Goal: Information Seeking & Learning: Learn about a topic

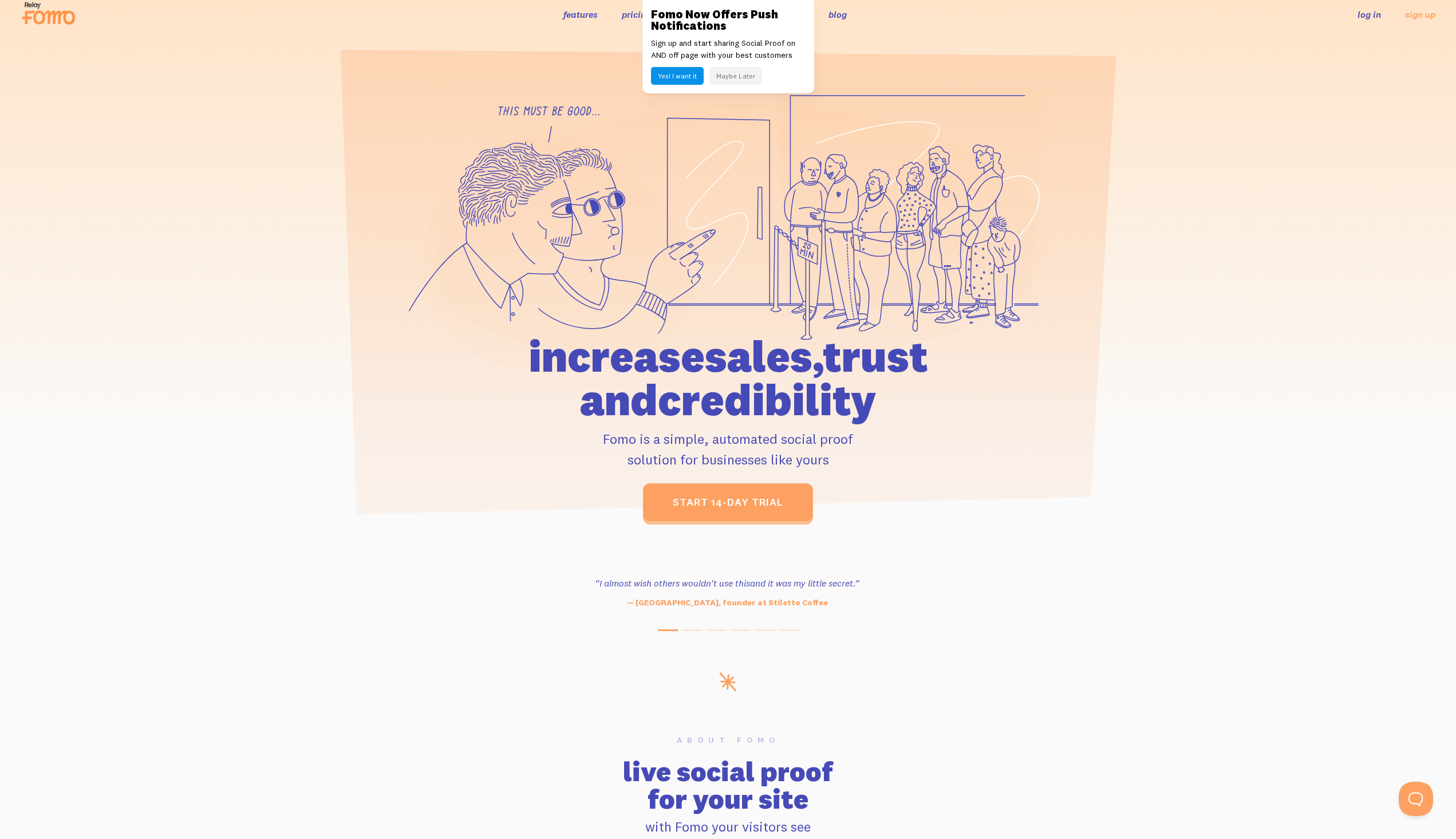
scroll to position [23, 0]
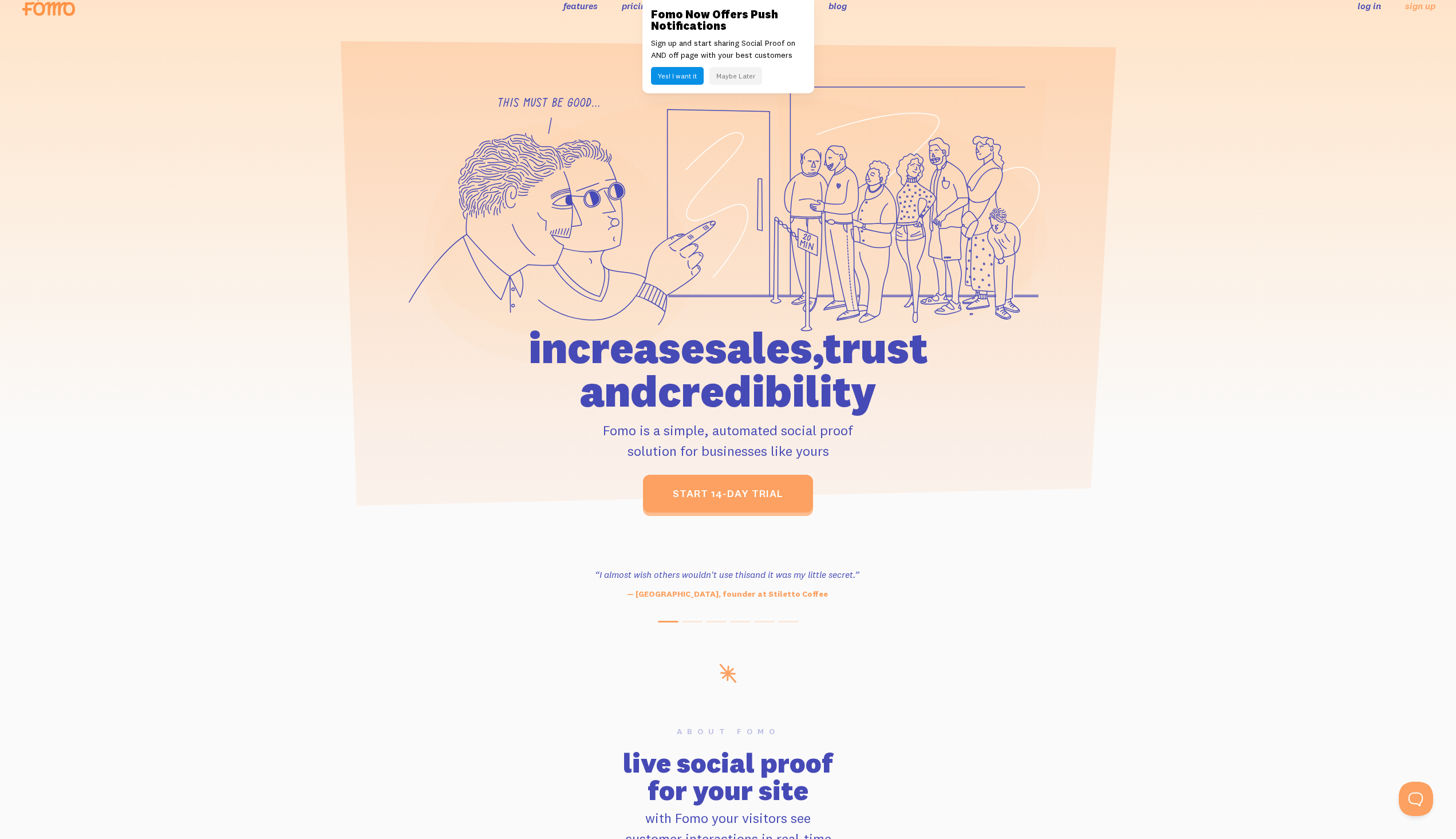
click at [776, 4] on div "Fomo Now Offers Push Notifications Sign up and start sharing Social Proof on AN…" at bounding box center [728, 47] width 172 height 93
click at [151, 232] on link at bounding box center [728, 419] width 1456 height 839
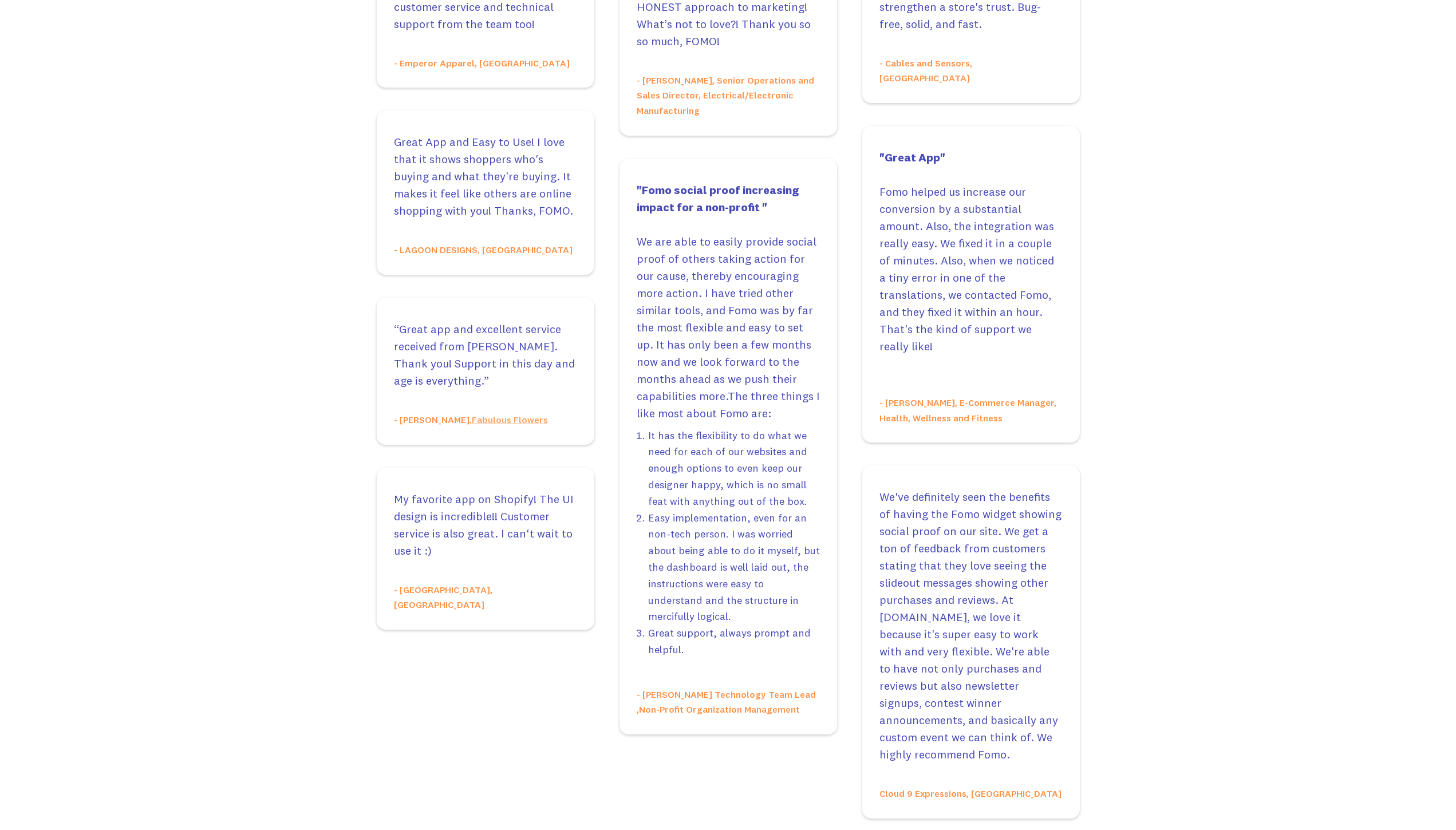
scroll to position [1898, 0]
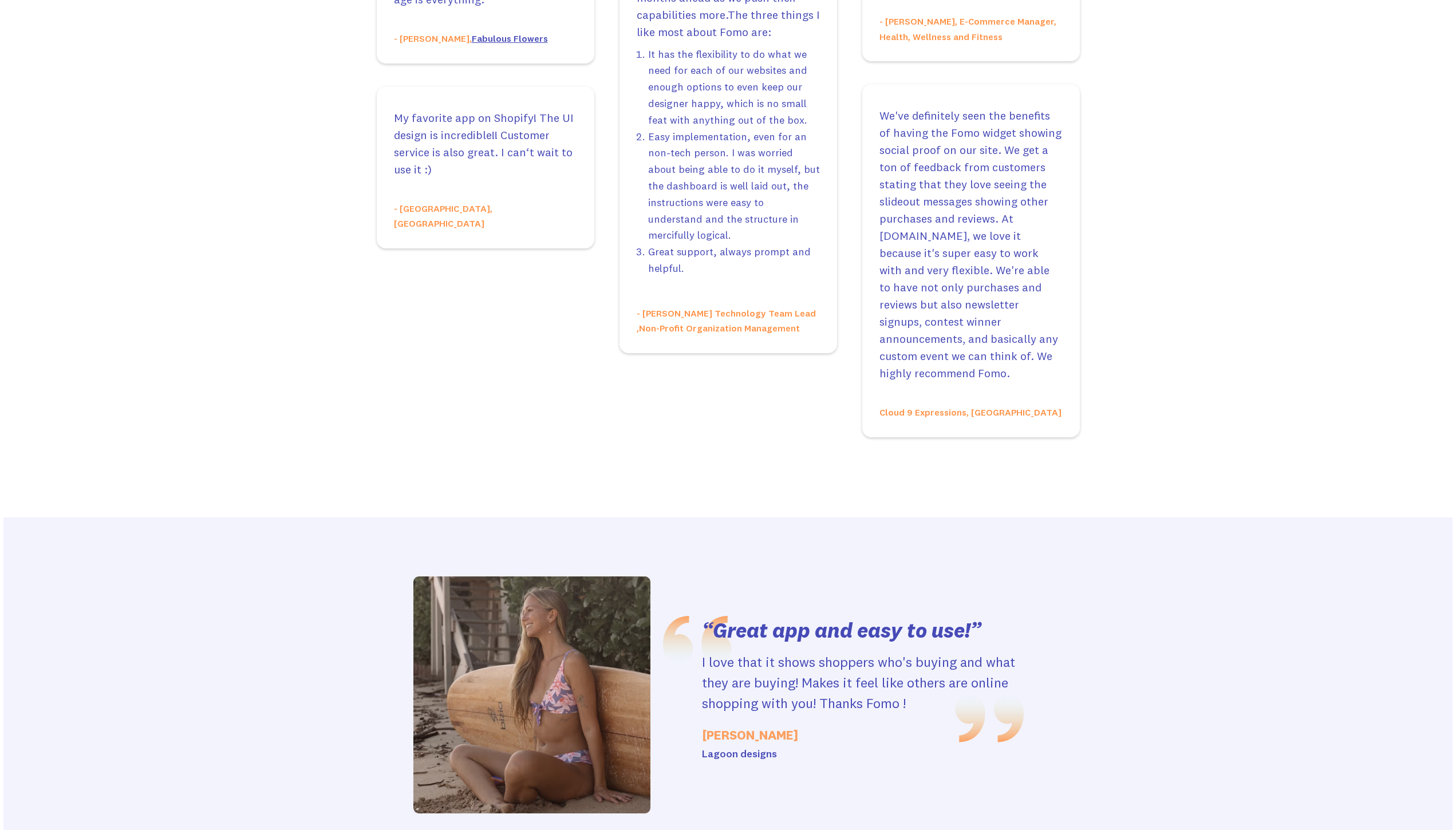
click at [473, 33] on link "Fabulous Flowers" at bounding box center [510, 38] width 76 height 11
